Goal: Navigation & Orientation: Go to known website

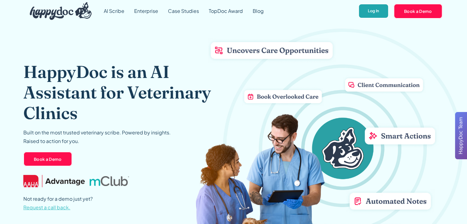
click at [377, 14] on link "Log In" at bounding box center [373, 11] width 30 height 15
click at [371, 8] on link "Log In" at bounding box center [373, 11] width 30 height 15
